Goal: Task Accomplishment & Management: Manage account settings

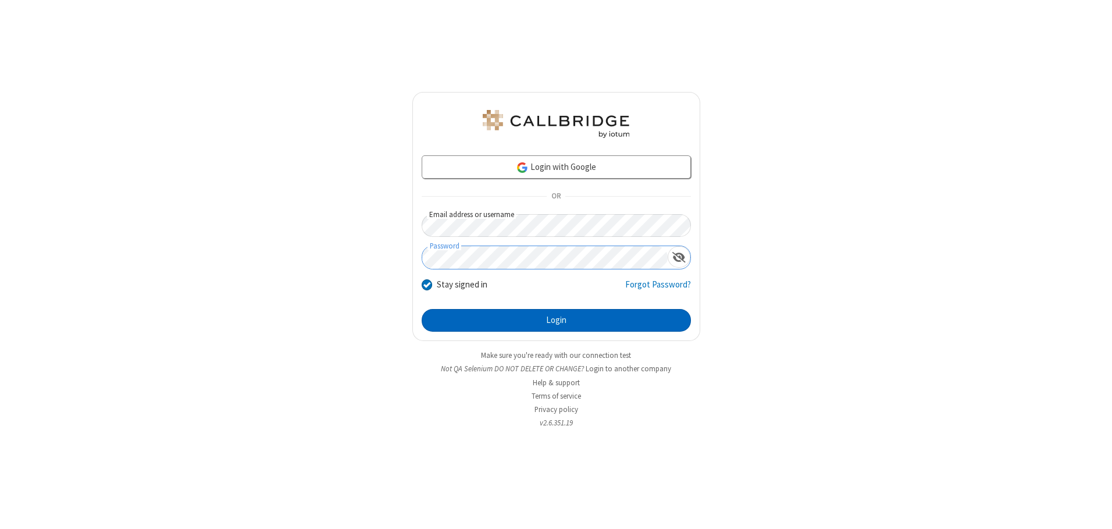
click at [556, 320] on button "Login" at bounding box center [556, 320] width 269 height 23
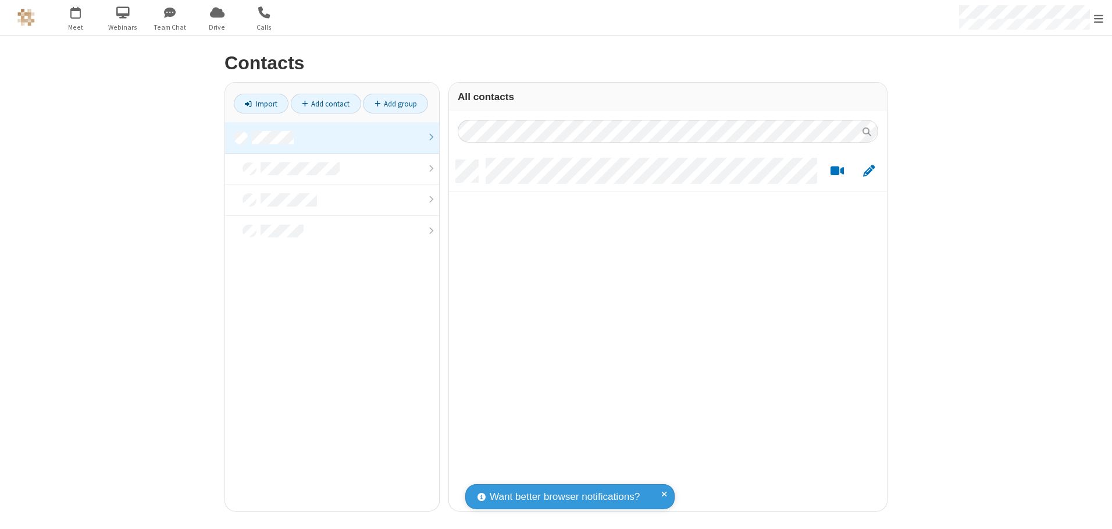
scroll to position [351, 429]
click at [332, 137] on link at bounding box center [332, 137] width 214 height 31
click at [326, 104] on link "Add contact" at bounding box center [326, 104] width 70 height 20
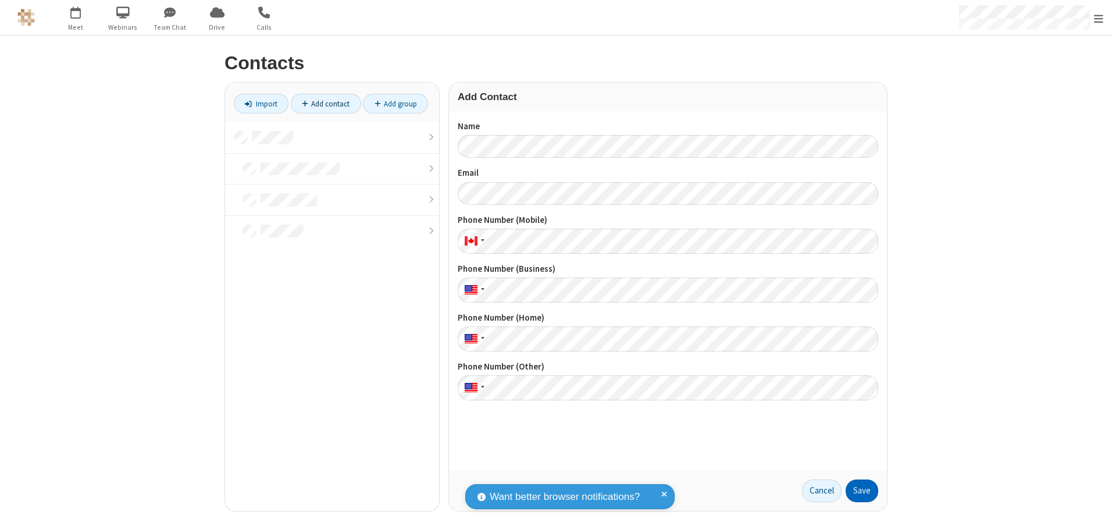
click at [862, 490] on button "Save" at bounding box center [862, 490] width 33 height 23
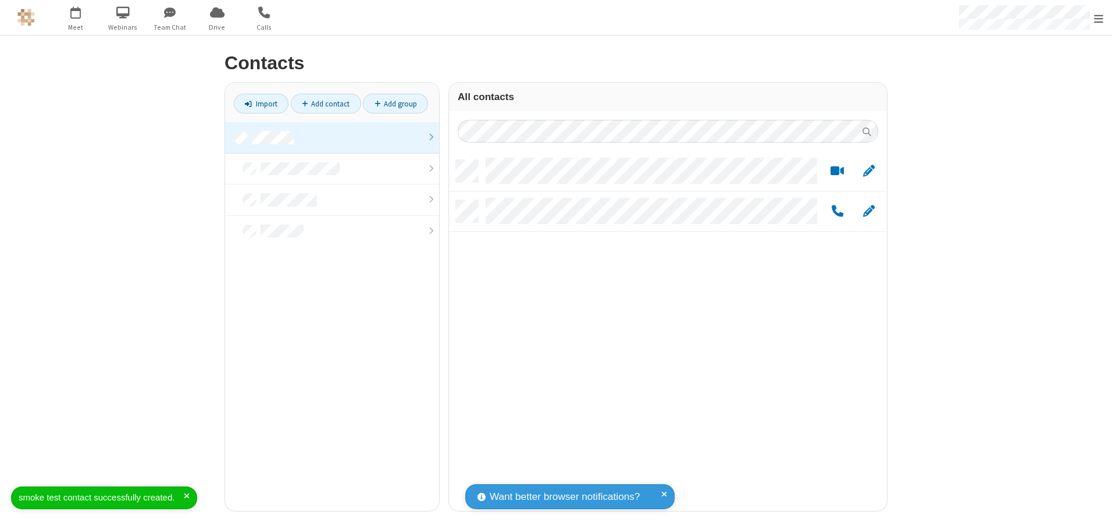
scroll to position [351, 429]
click at [326, 104] on link "Add contact" at bounding box center [326, 104] width 70 height 20
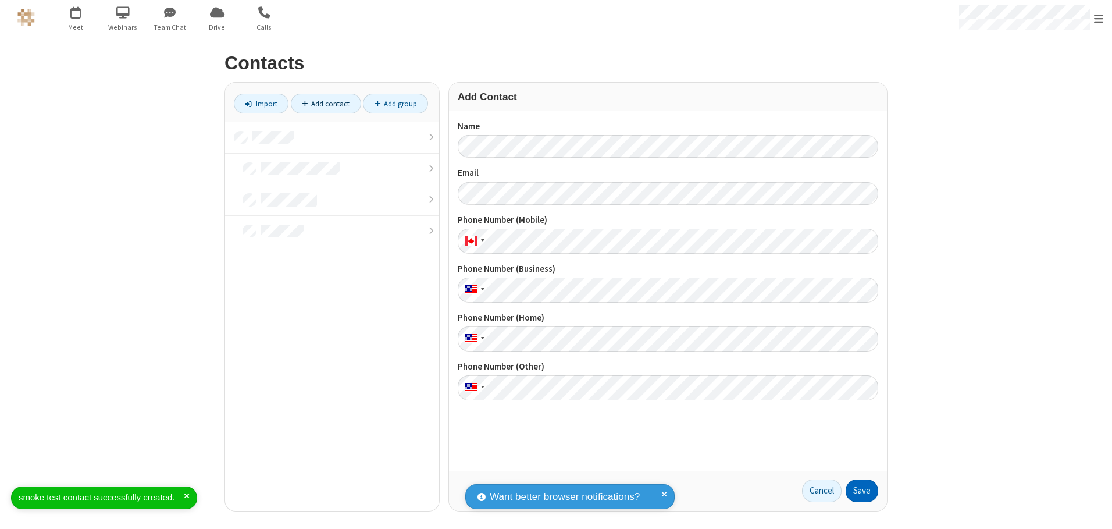
click at [862, 490] on button "Save" at bounding box center [862, 490] width 33 height 23
